Goal: Information Seeking & Learning: Learn about a topic

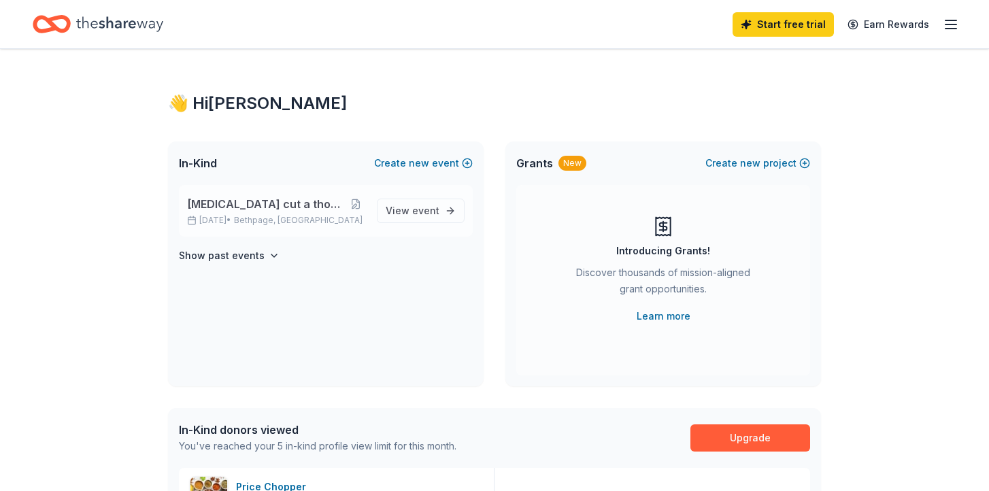
click at [296, 210] on span "[MEDICAL_DATA] cut a thon and auction" at bounding box center [266, 204] width 159 height 16
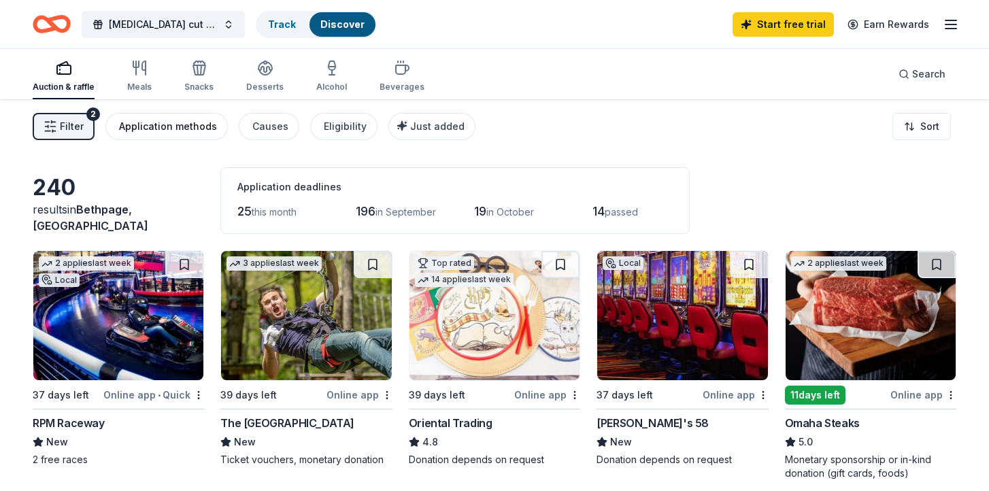
click at [164, 128] on div "Application methods" at bounding box center [168, 126] width 98 height 16
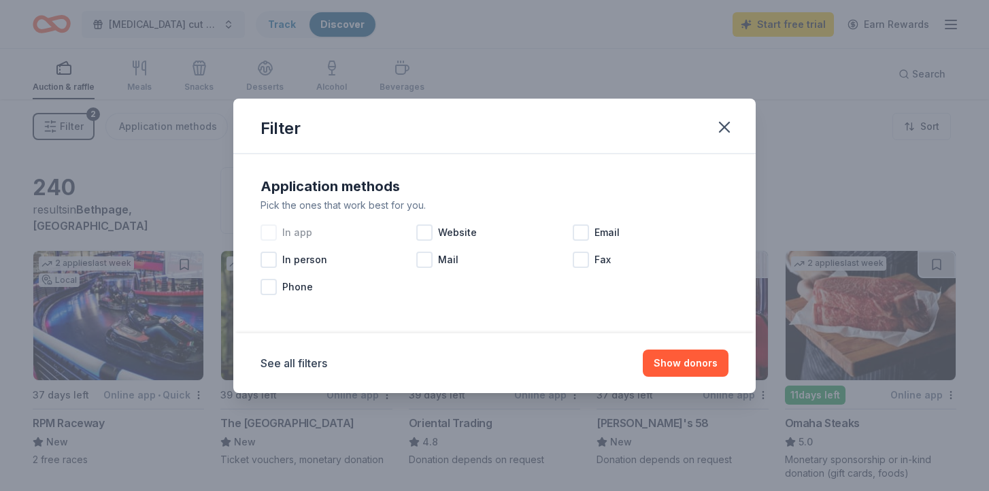
click at [272, 233] on div at bounding box center [269, 233] width 16 height 16
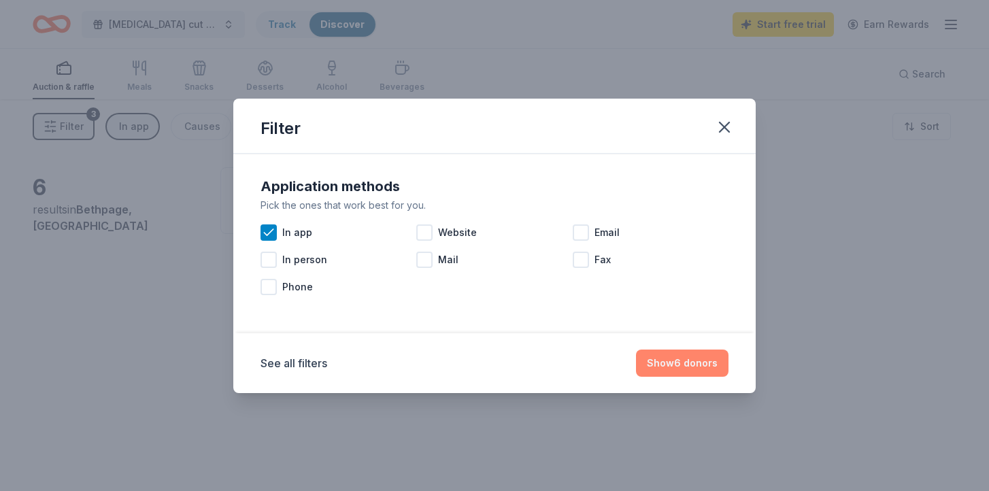
click at [710, 361] on button "Show 6 donors" at bounding box center [682, 363] width 93 height 27
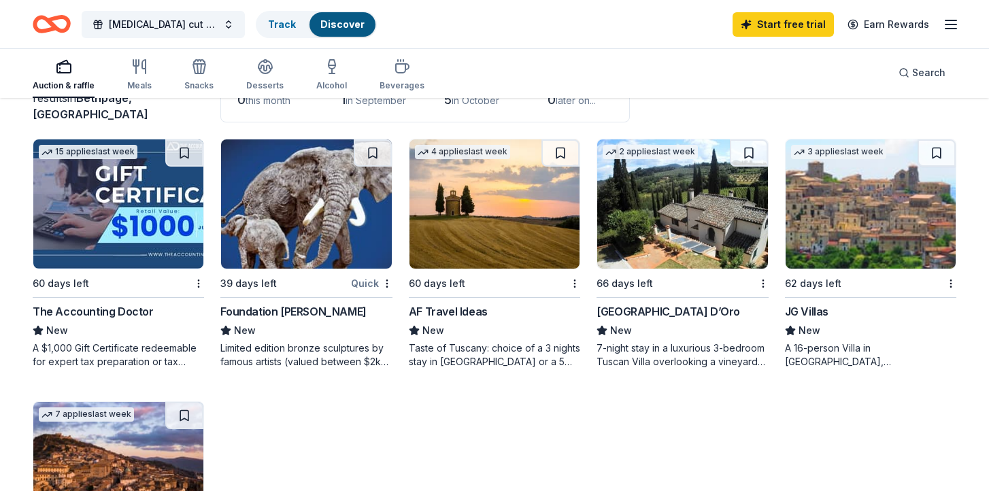
scroll to position [99, 0]
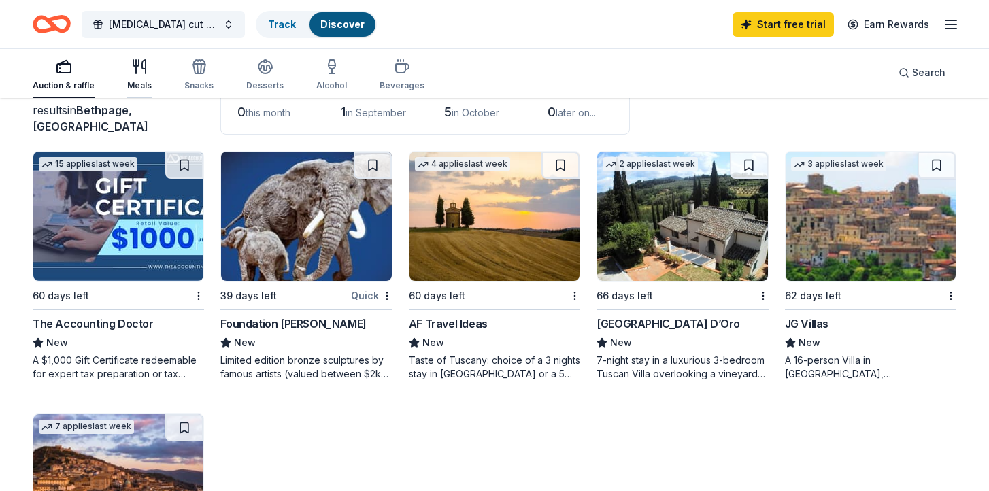
click at [134, 77] on div "Meals" at bounding box center [139, 75] width 24 height 33
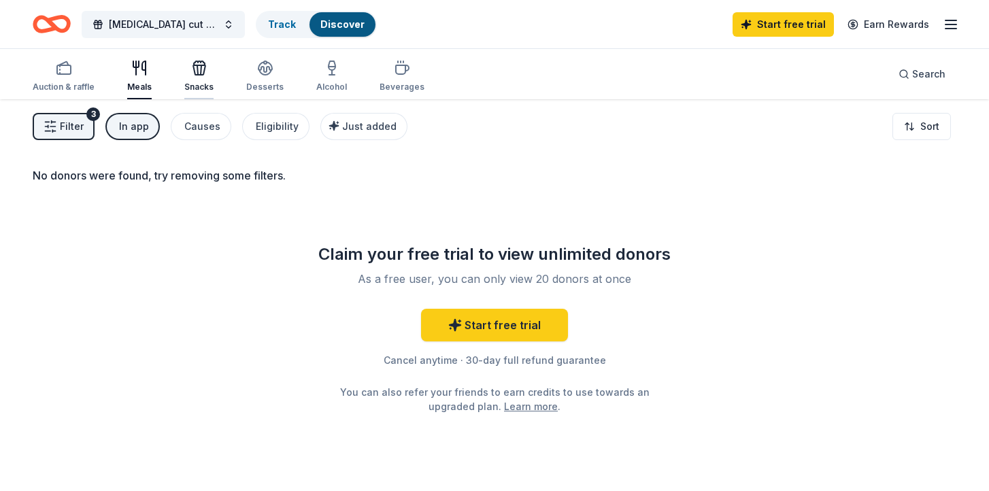
click at [197, 72] on icon "button" at bounding box center [199, 68] width 16 height 16
click at [269, 87] on div "Desserts" at bounding box center [264, 87] width 37 height 11
click at [797, 33] on link "Start free trial" at bounding box center [783, 24] width 101 height 24
click at [795, 27] on link "Start free trial" at bounding box center [783, 24] width 101 height 24
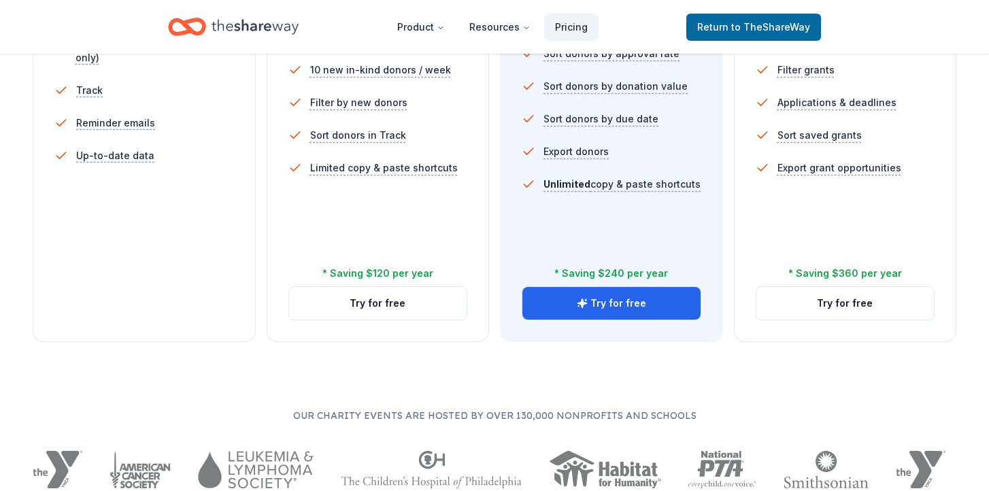
scroll to position [509, 0]
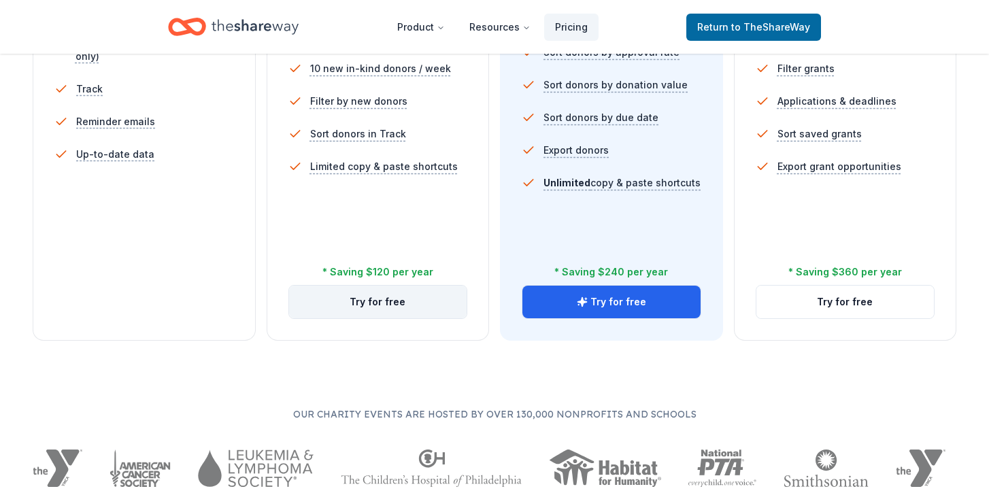
click at [382, 303] on button "Try for free" at bounding box center [378, 302] width 178 height 33
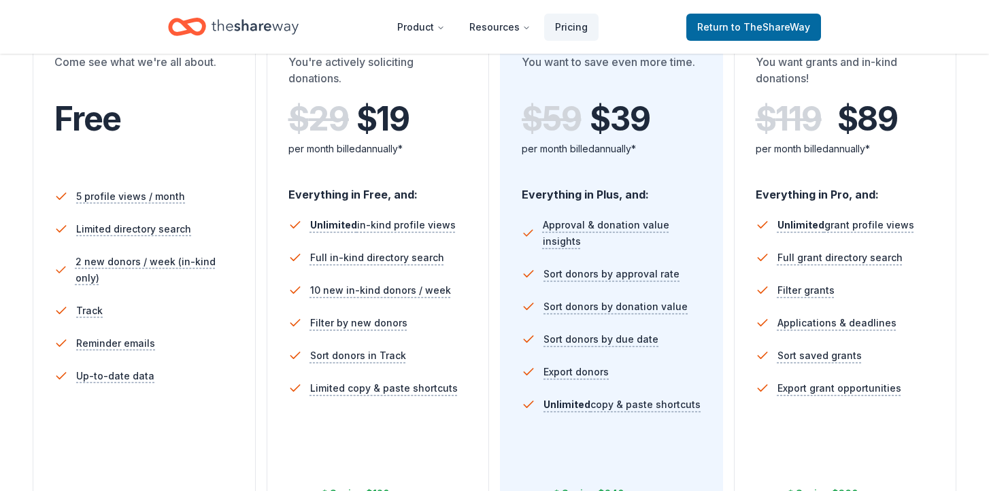
scroll to position [288, 0]
